Goal: Information Seeking & Learning: Learn about a topic

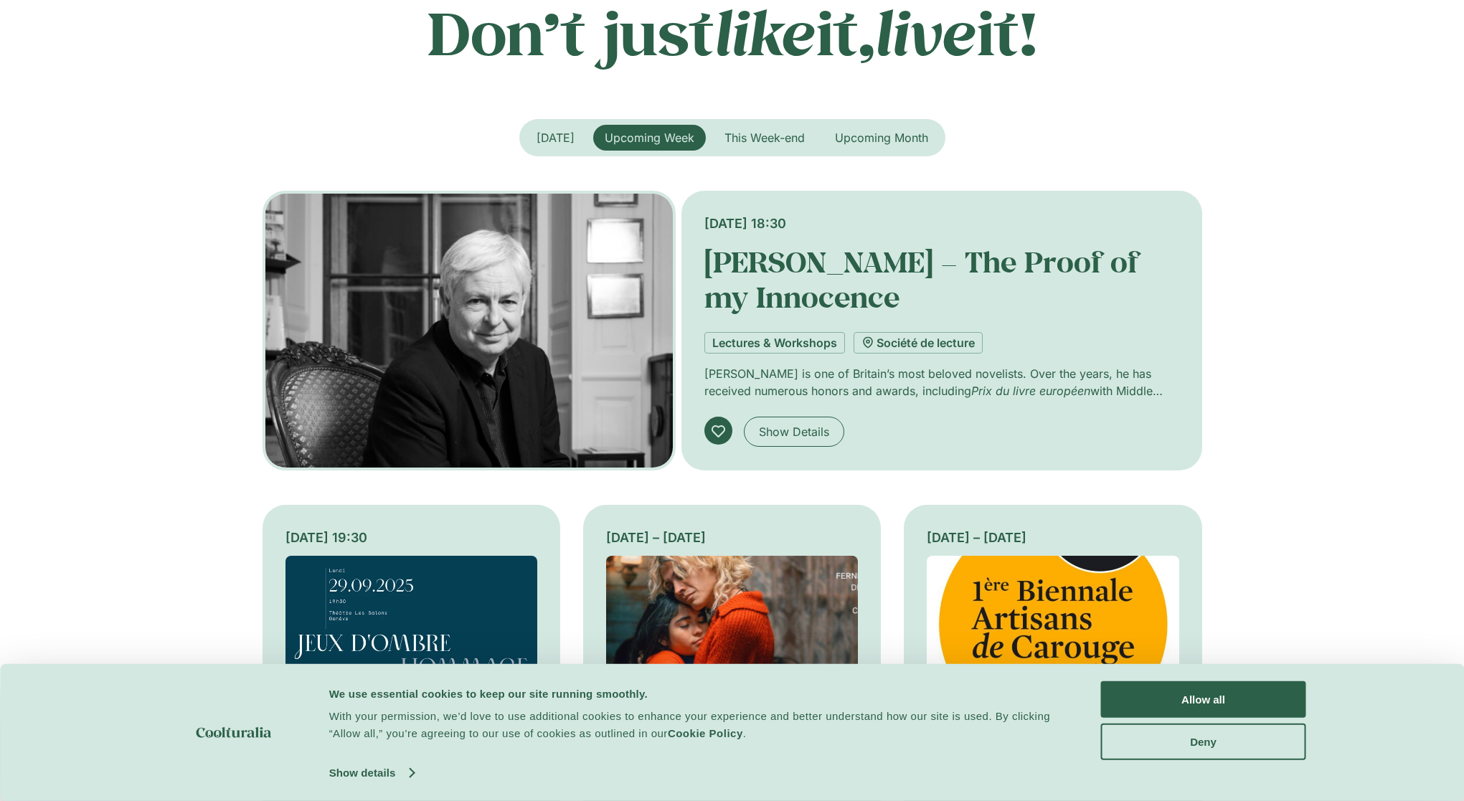
scroll to position [502, 0]
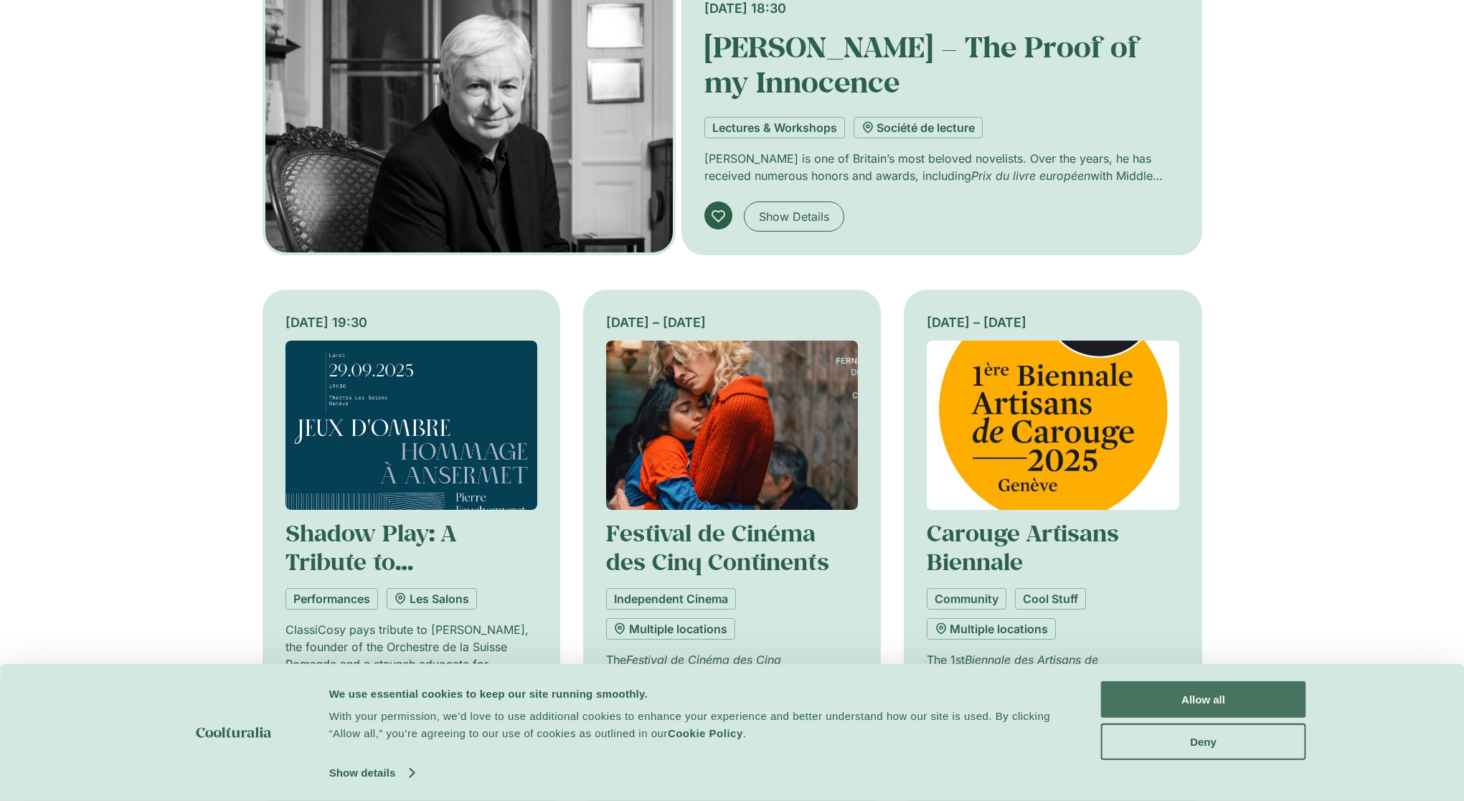
click at [1158, 707] on button "Allow all" at bounding box center [1203, 700] width 205 height 37
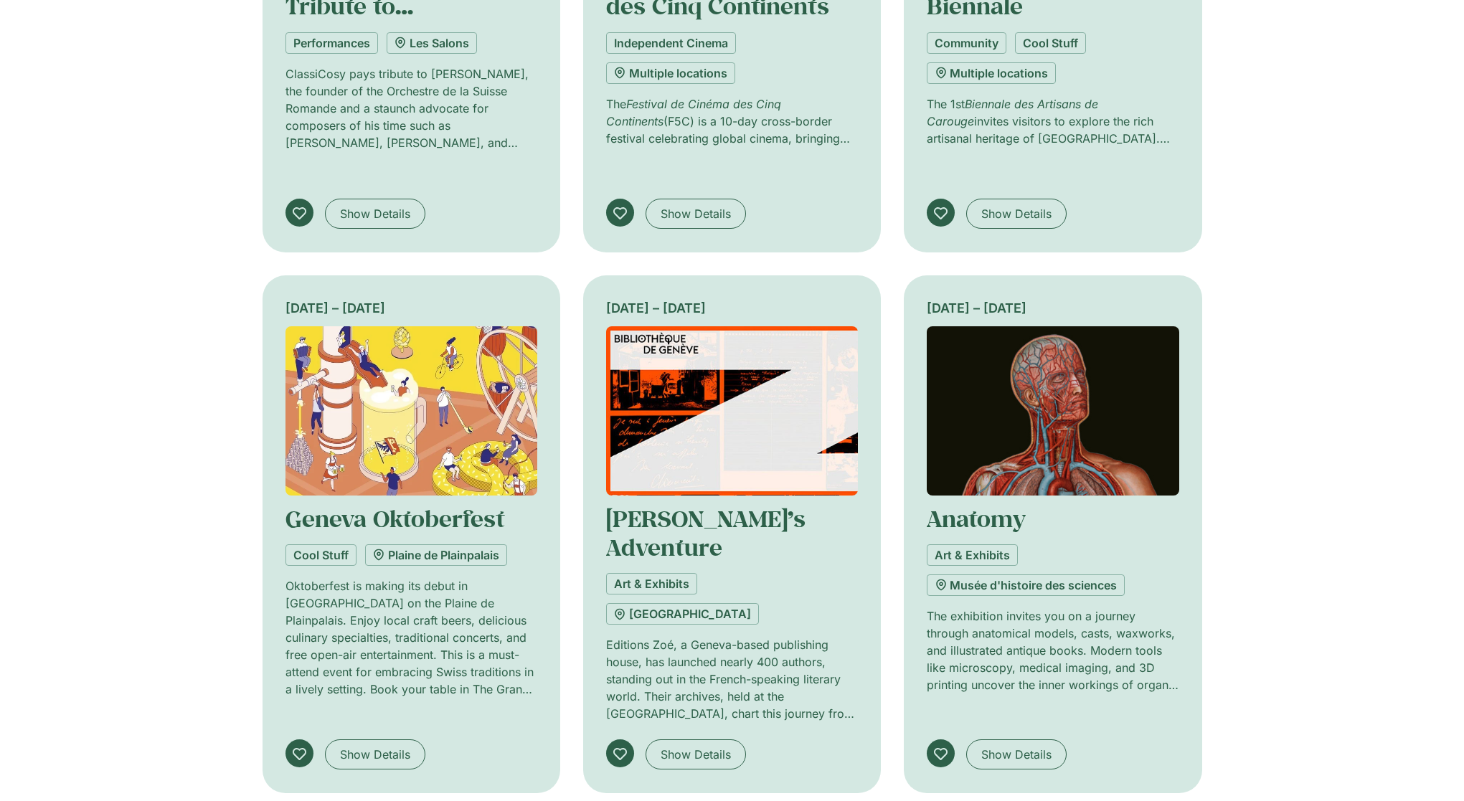
scroll to position [0, 0]
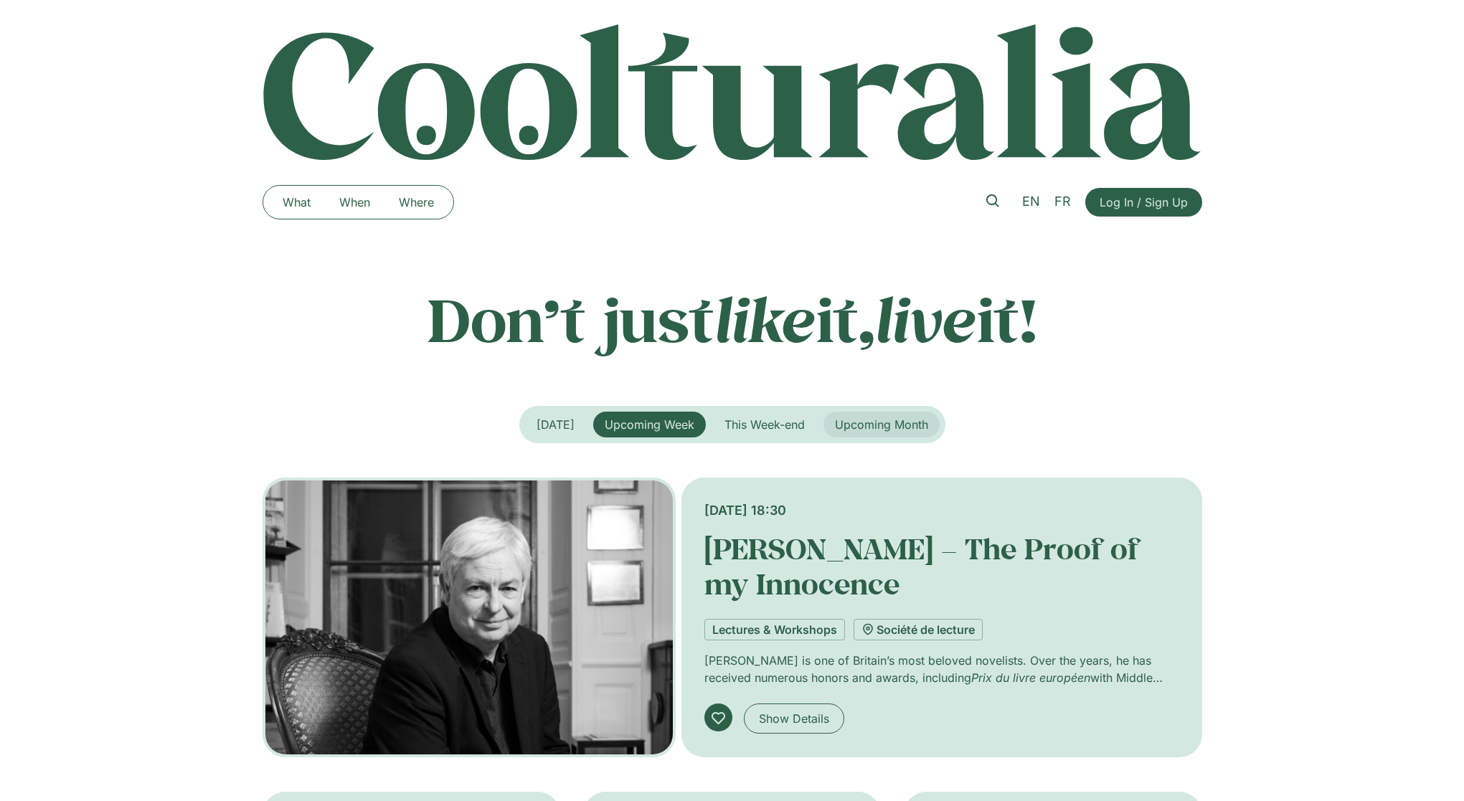
click at [850, 428] on span "Upcoming Month" at bounding box center [881, 425] width 93 height 14
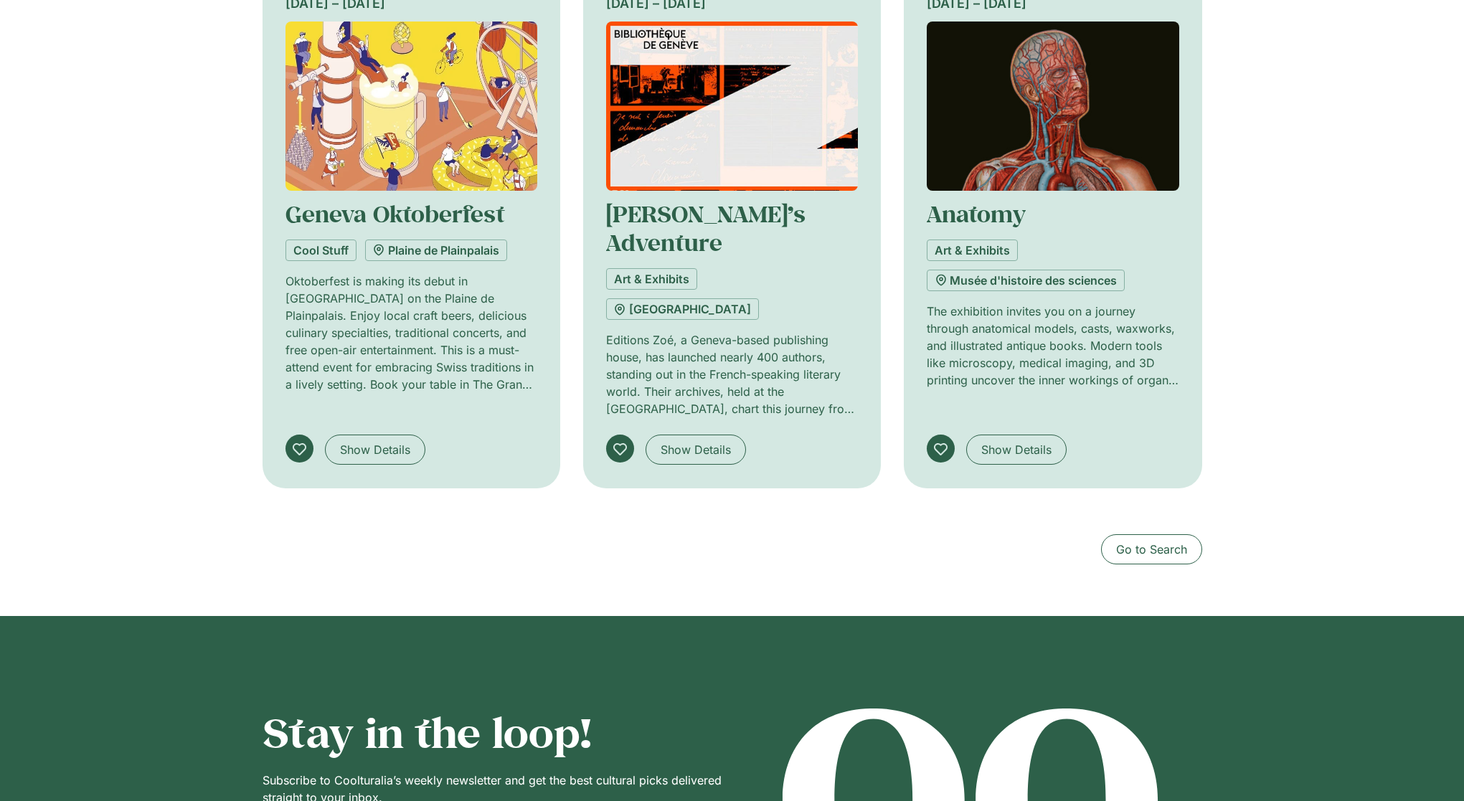
scroll to position [1507, 0]
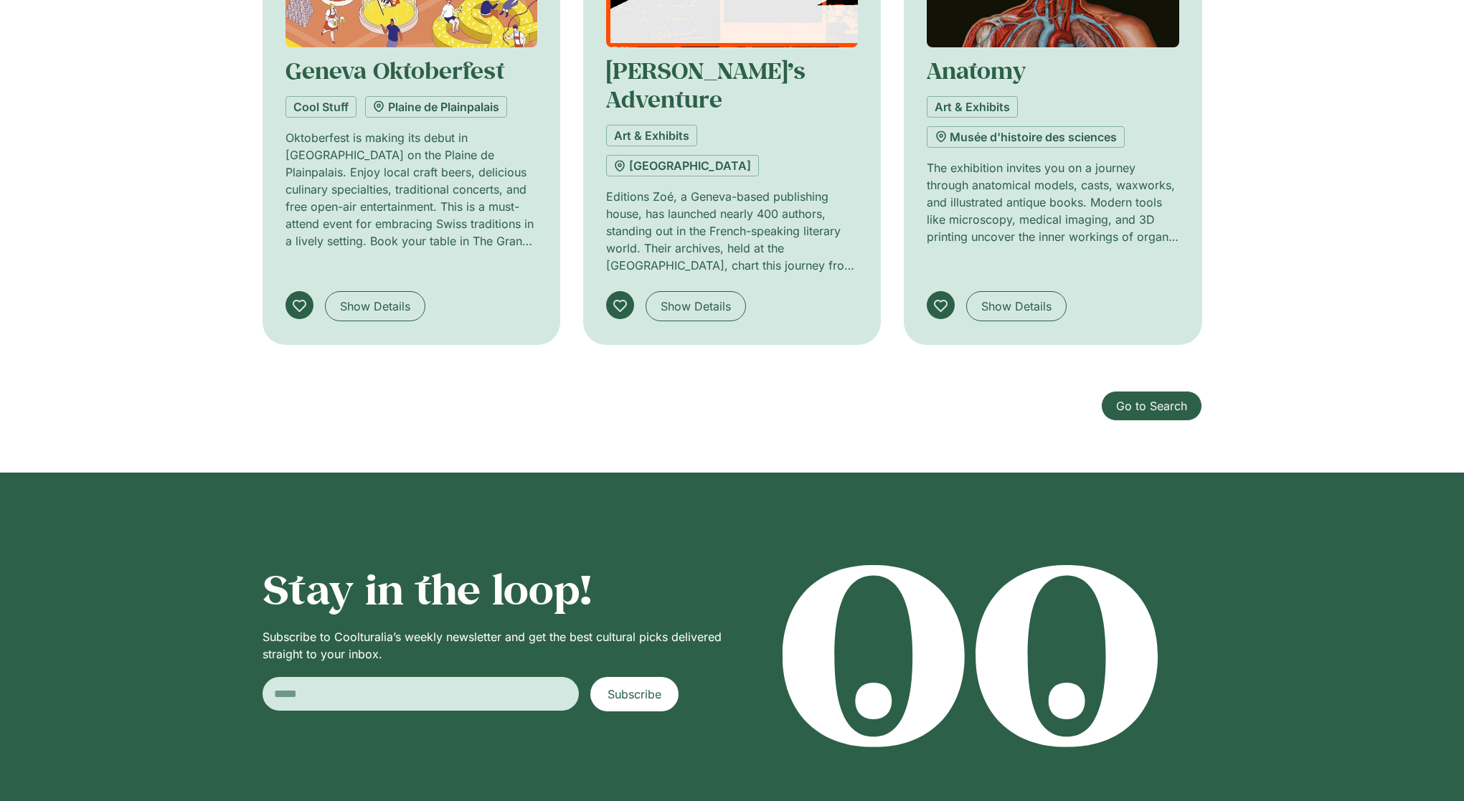
click at [1128, 398] on span "Go to Search" at bounding box center [1151, 406] width 71 height 17
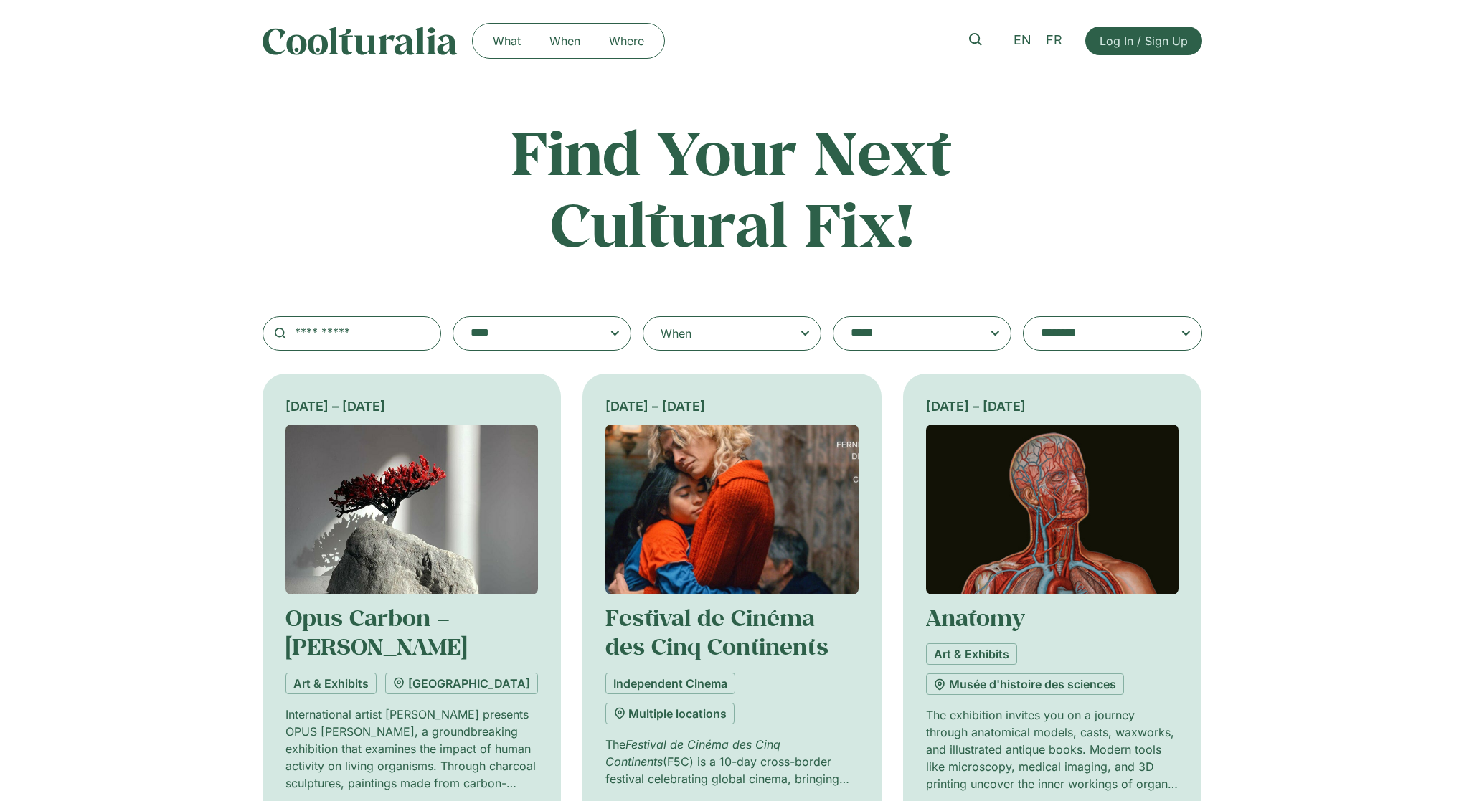
click at [565, 337] on textarea "**********" at bounding box center [528, 334] width 115 height 20
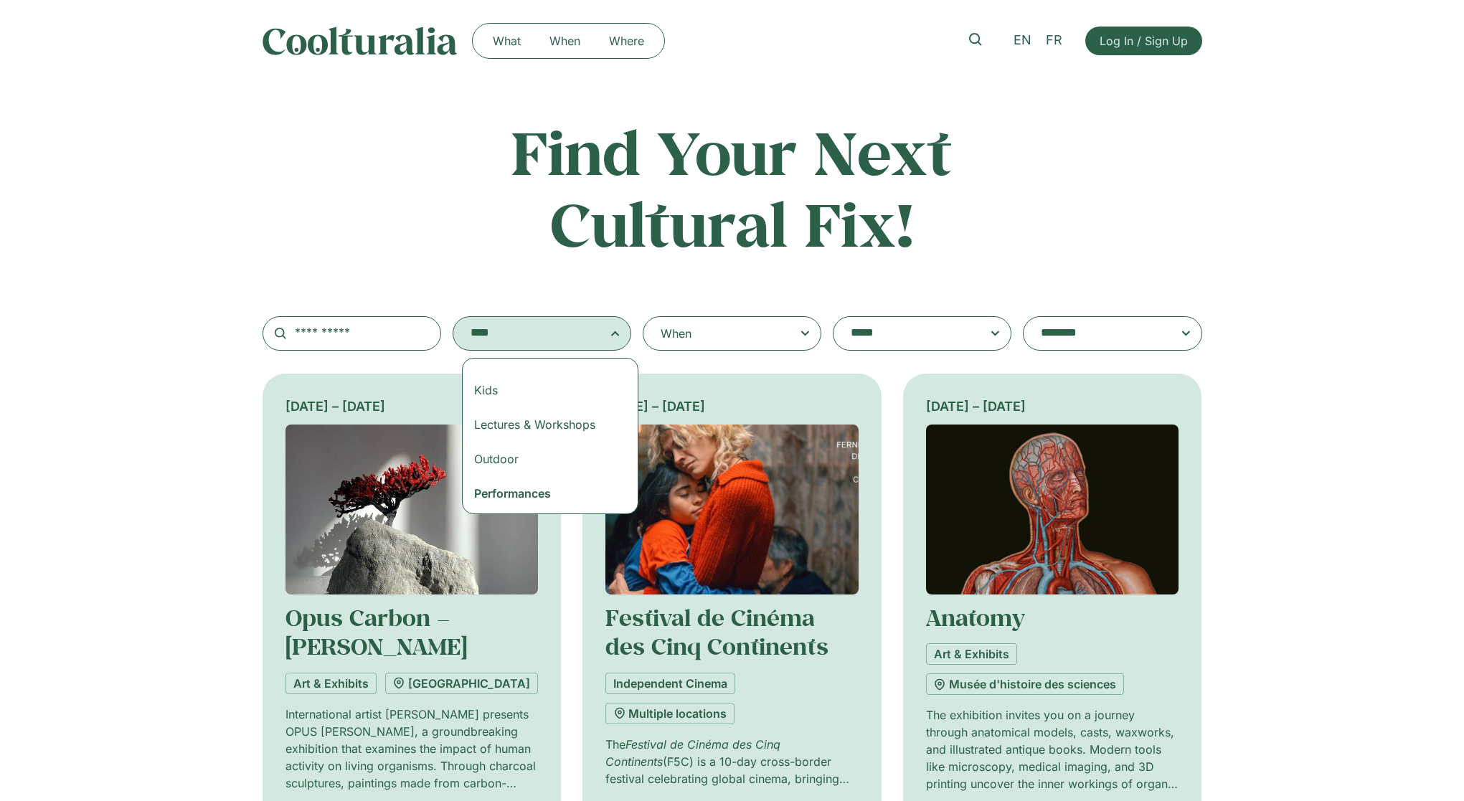
scroll to position [132, 0]
select select "***"
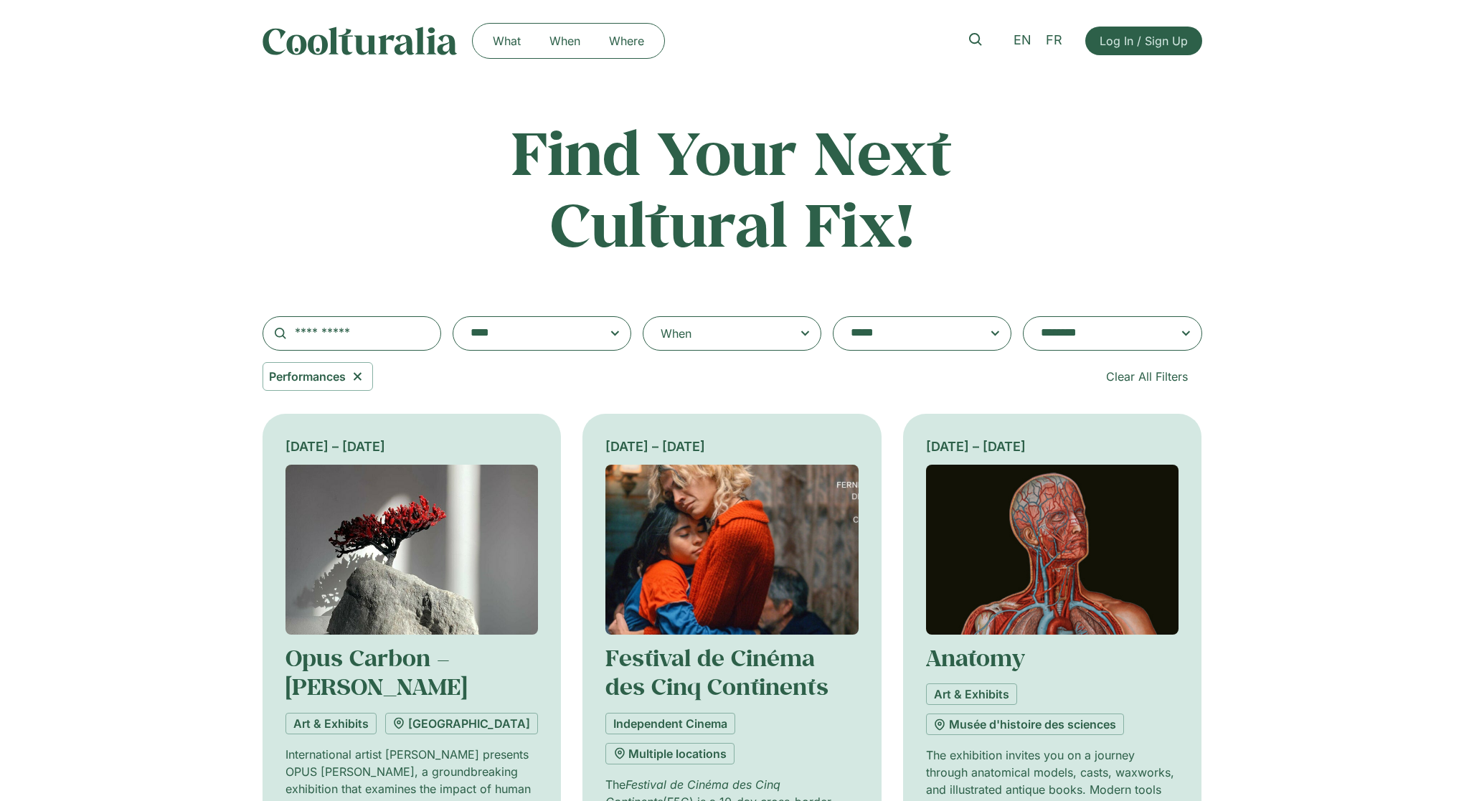
scroll to position [92, 0]
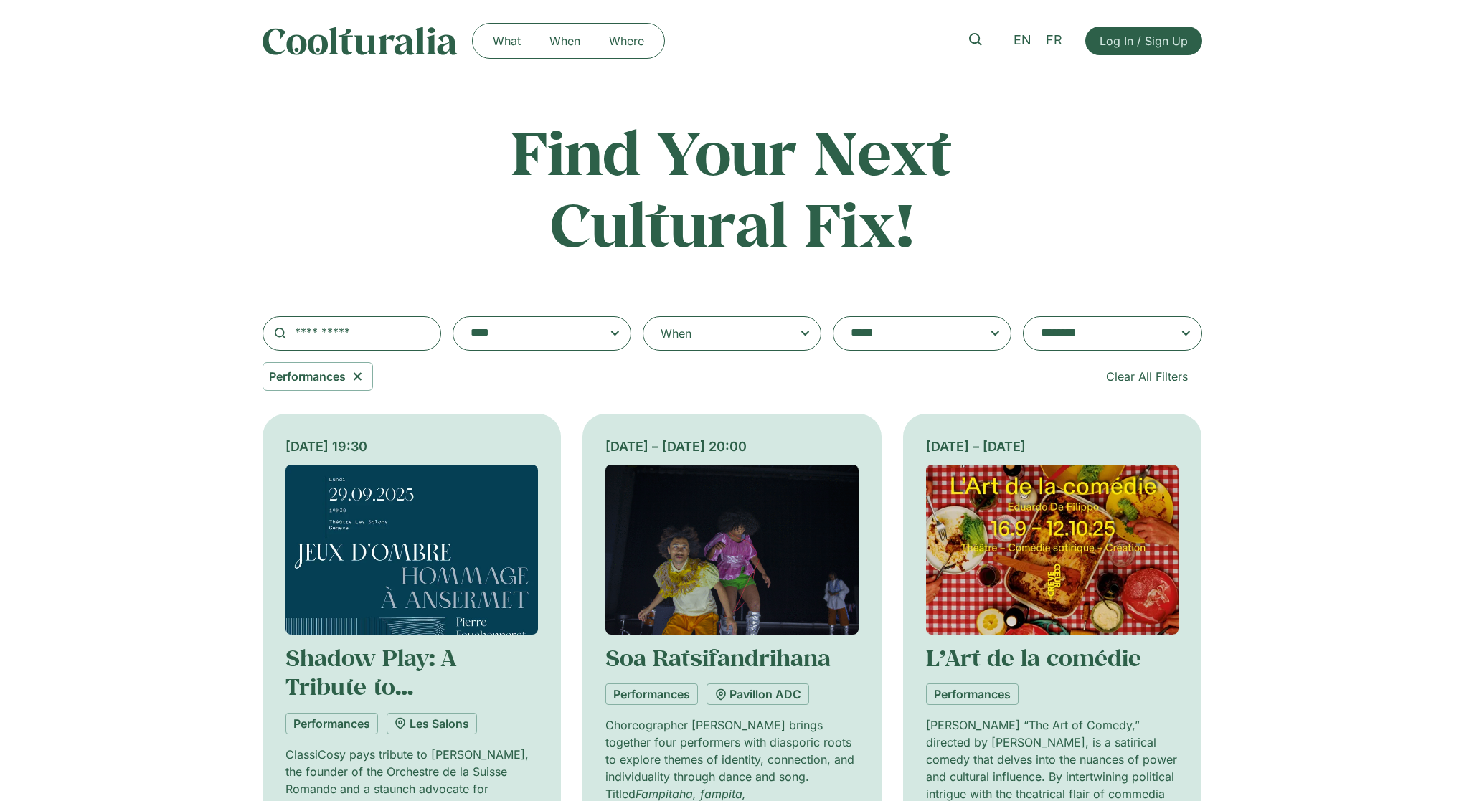
click at [357, 379] on icon at bounding box center [357, 377] width 8 height 8
select select
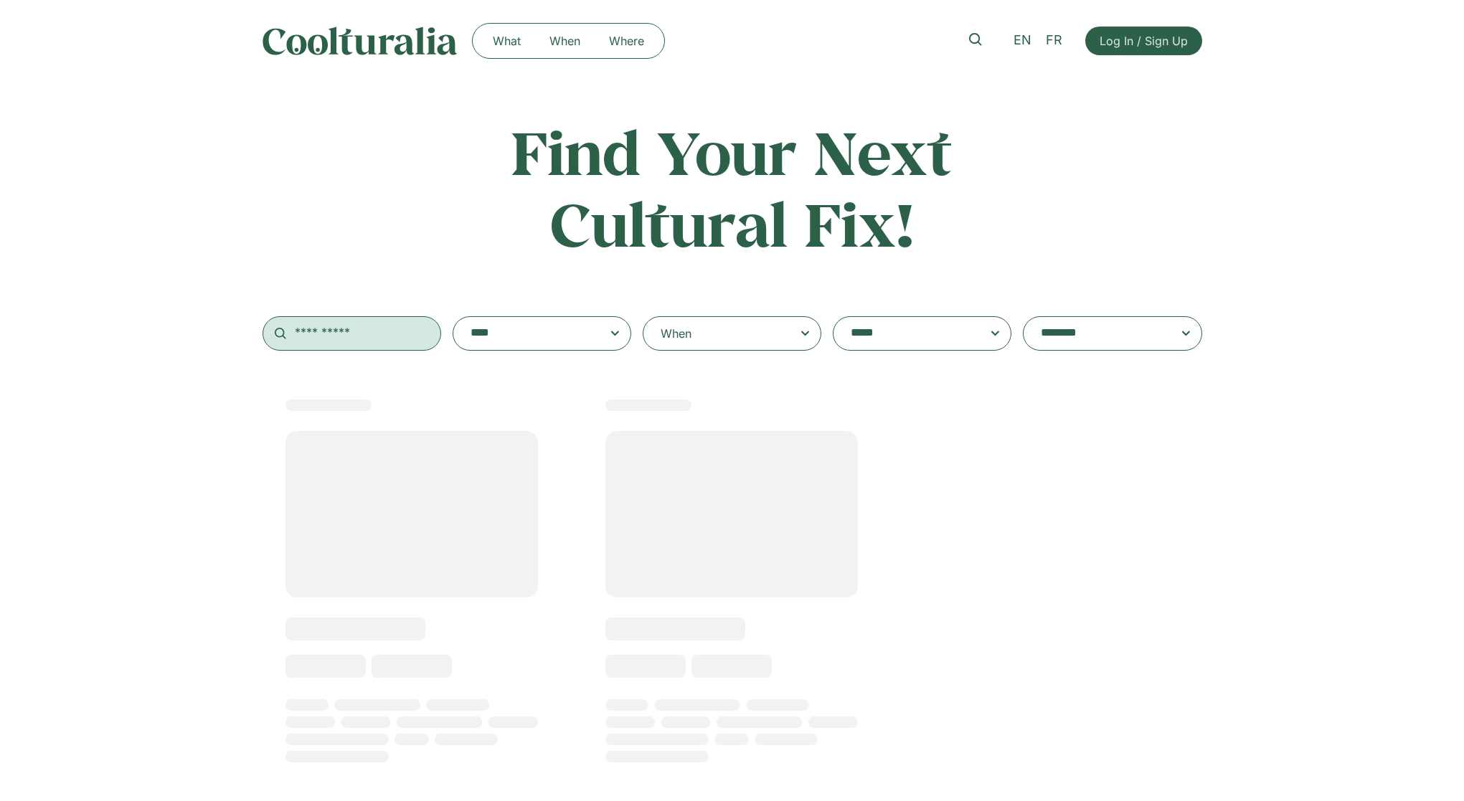
click at [359, 338] on input "text" at bounding box center [352, 333] width 179 height 34
type input "**********"
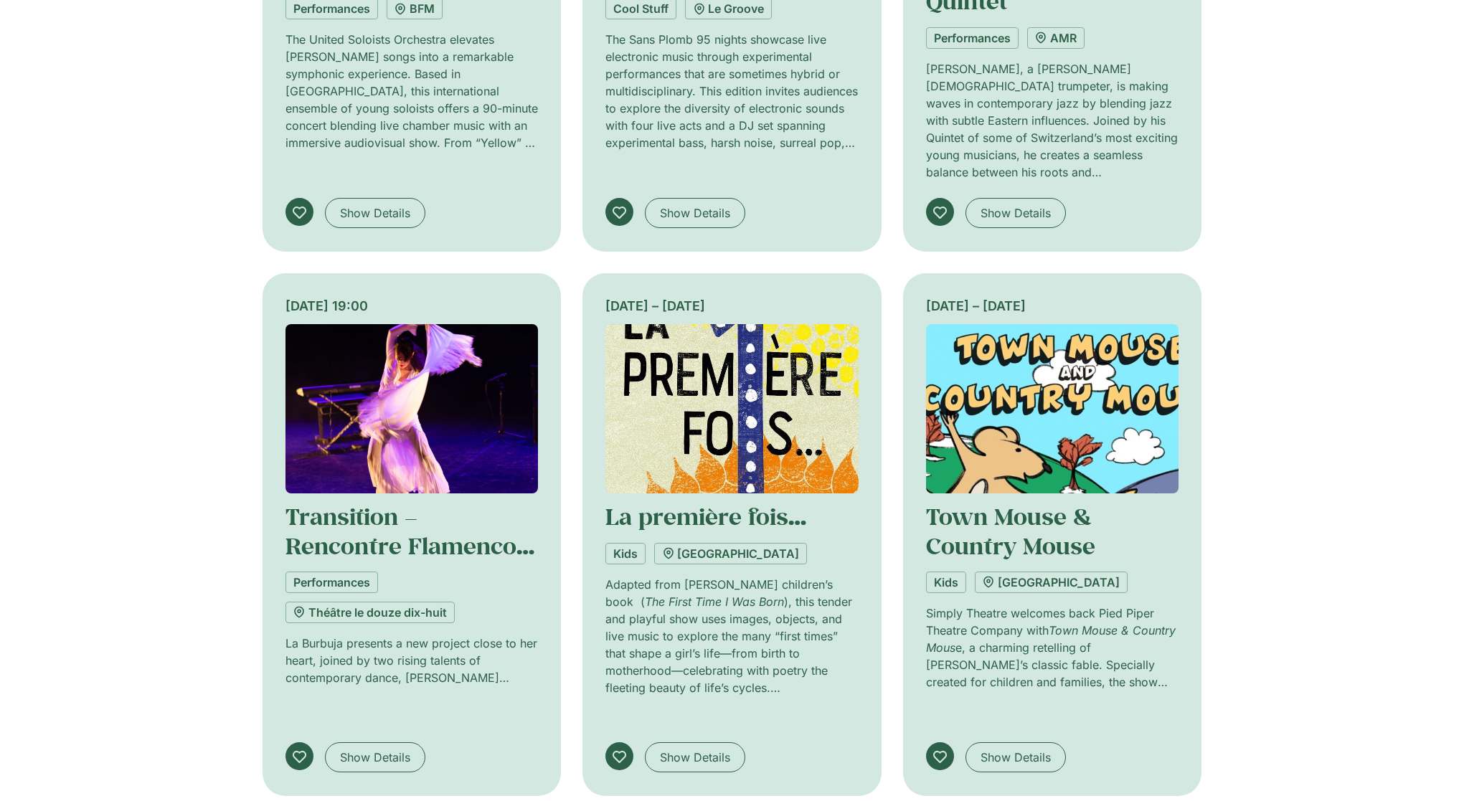
scroll to position [1148, 0]
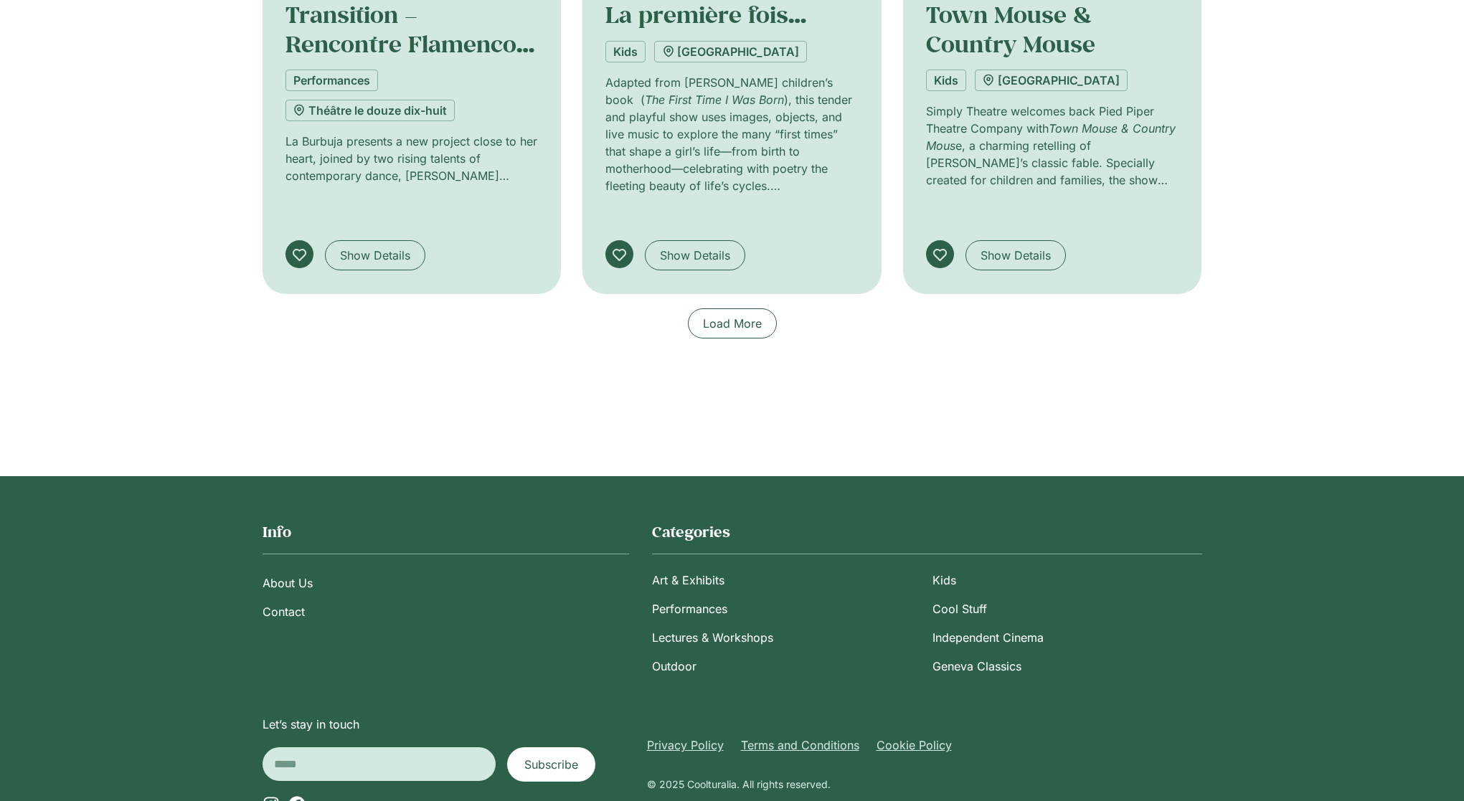
click at [724, 315] on span "Load More" at bounding box center [732, 323] width 59 height 17
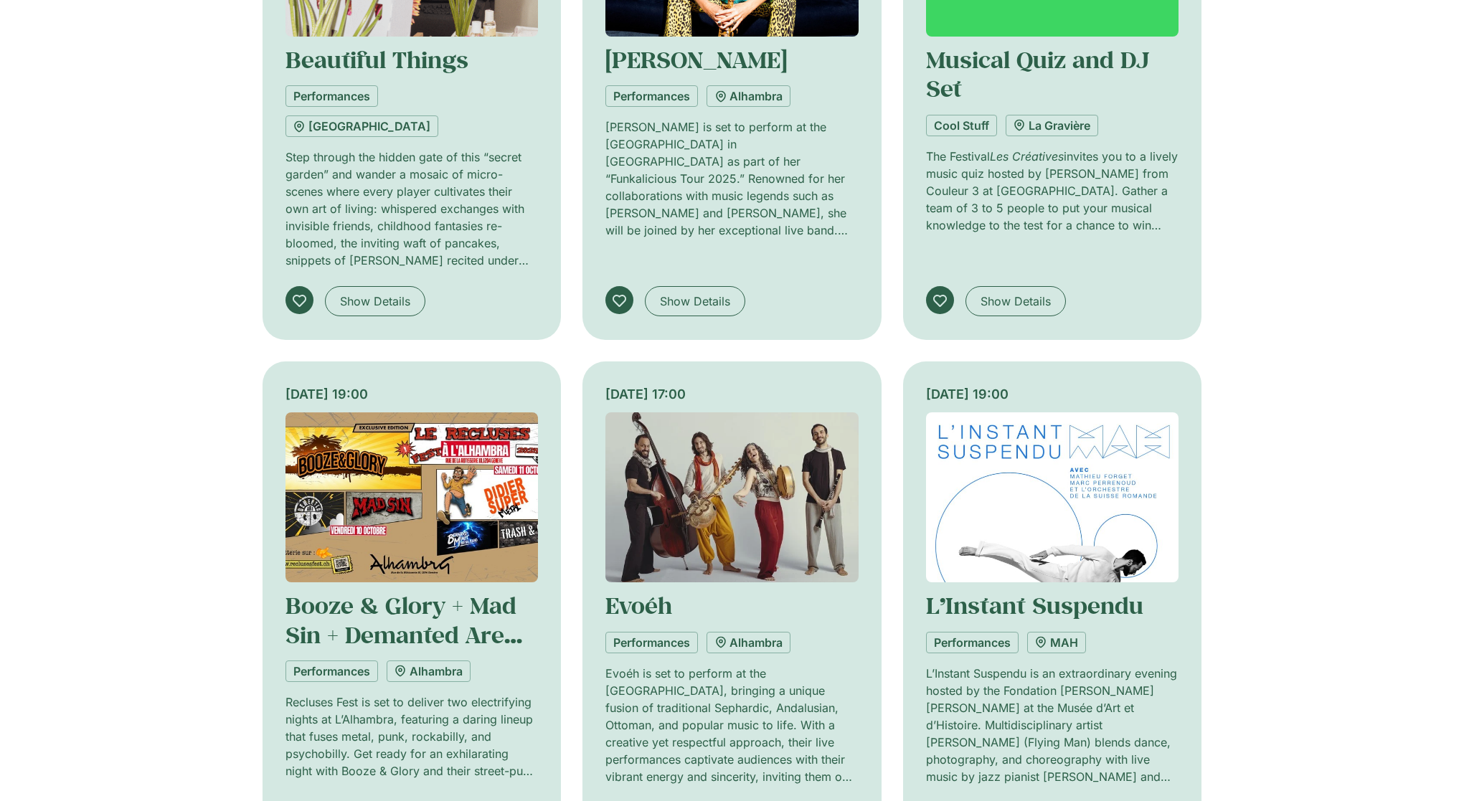
scroll to position [1937, 0]
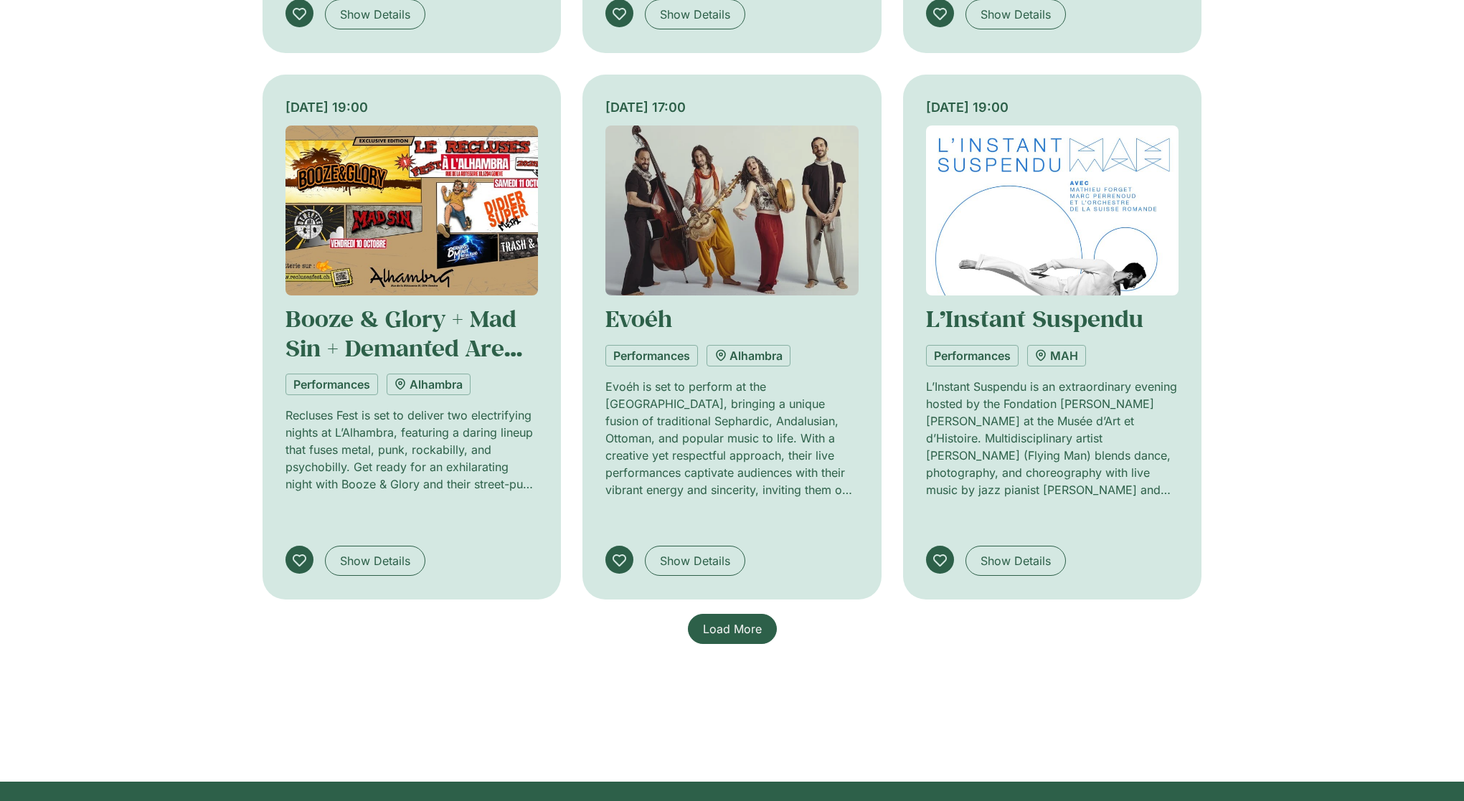
click at [720, 621] on span "Load More" at bounding box center [732, 629] width 59 height 17
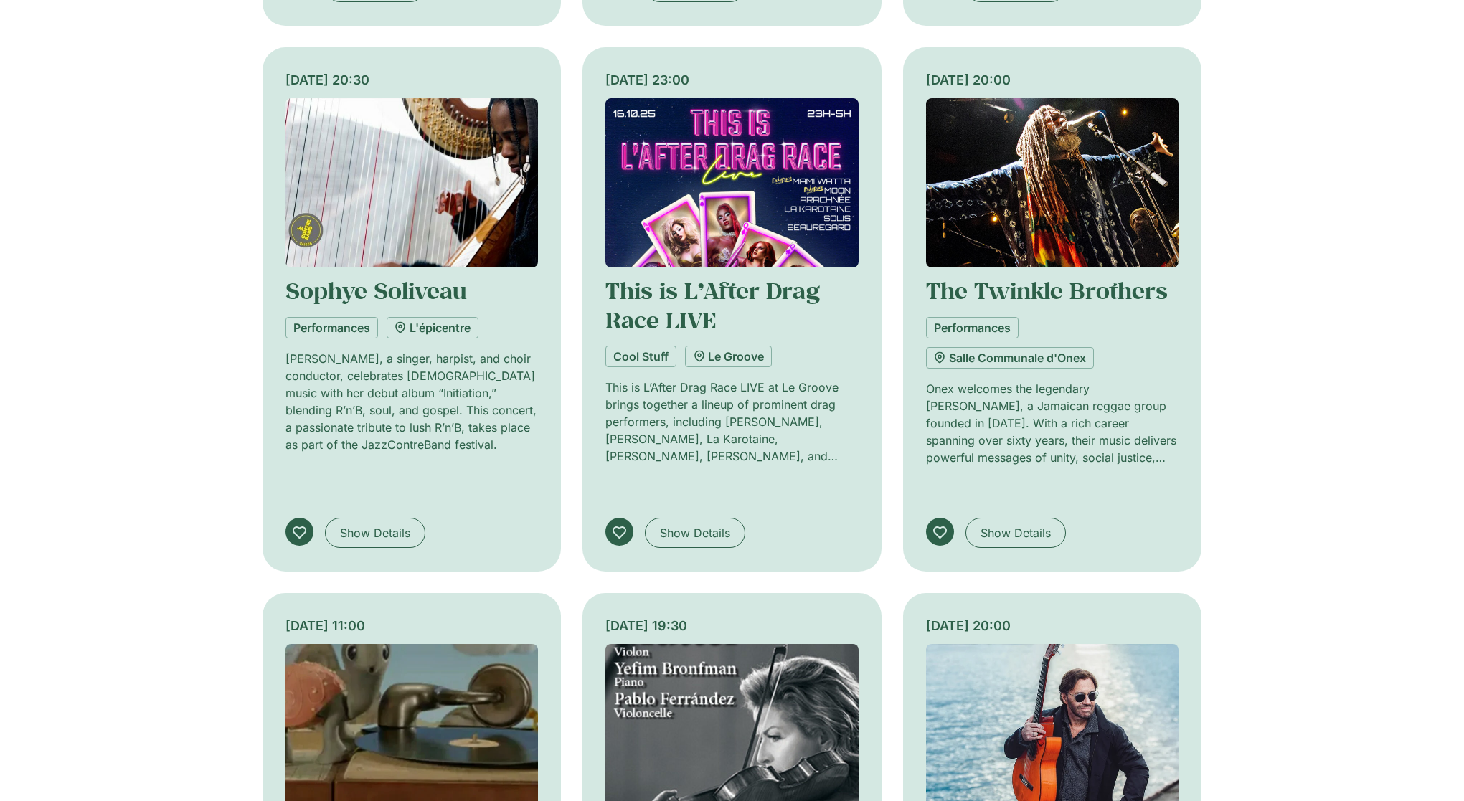
scroll to position [2798, 0]
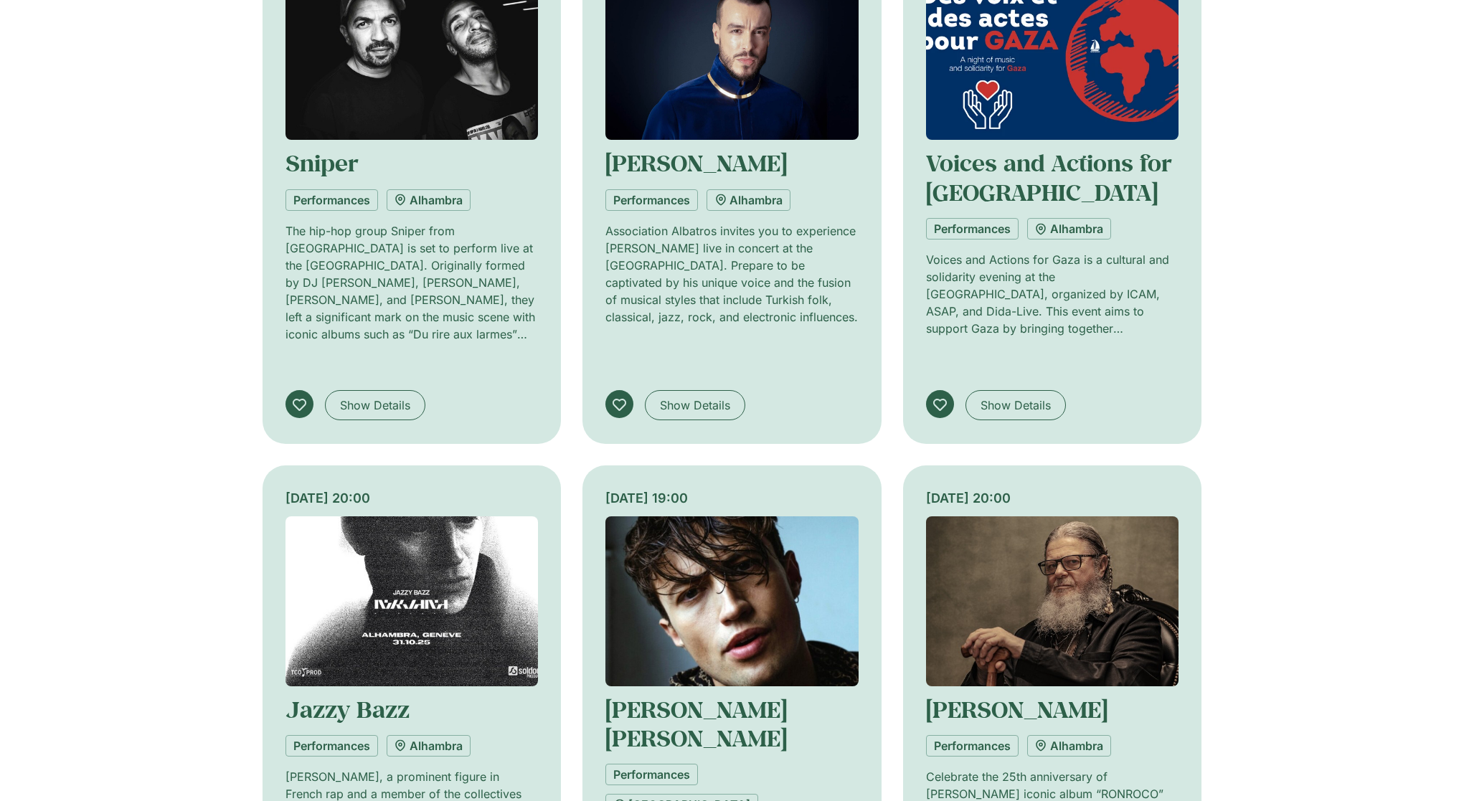
scroll to position [3946, 0]
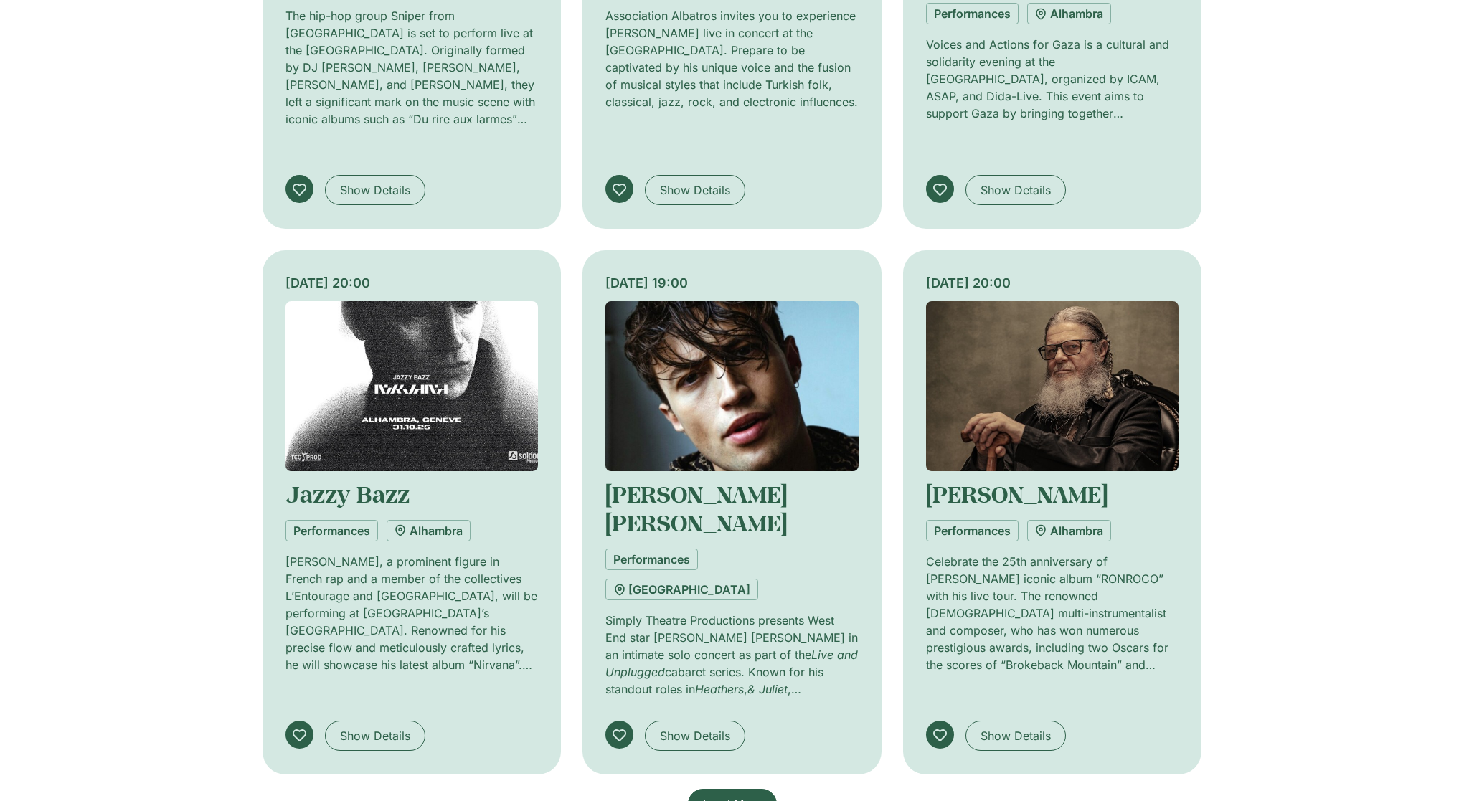
click at [747, 796] on span "Load More" at bounding box center [732, 804] width 59 height 17
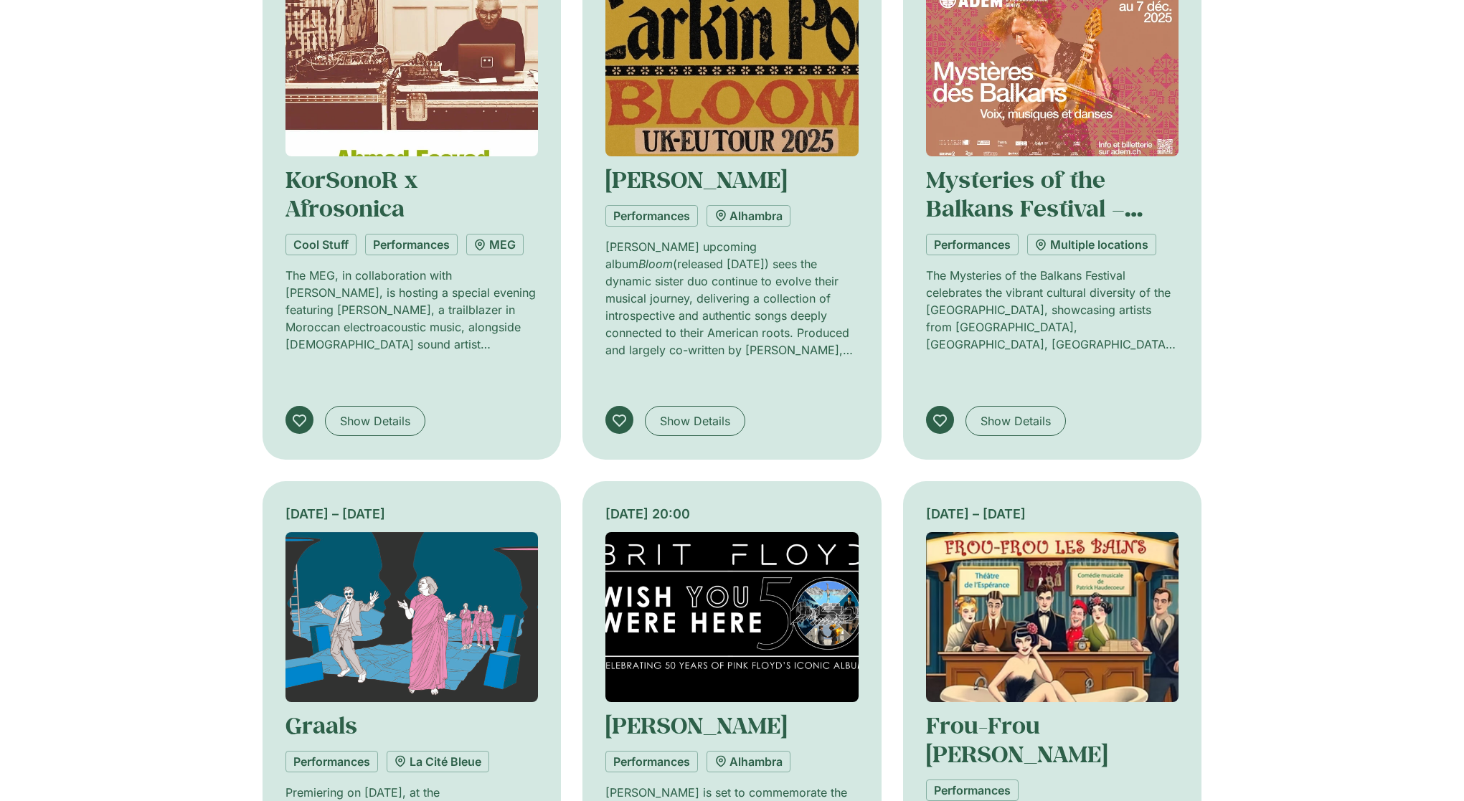
scroll to position [5276, 0]
